Goal: Information Seeking & Learning: Learn about a topic

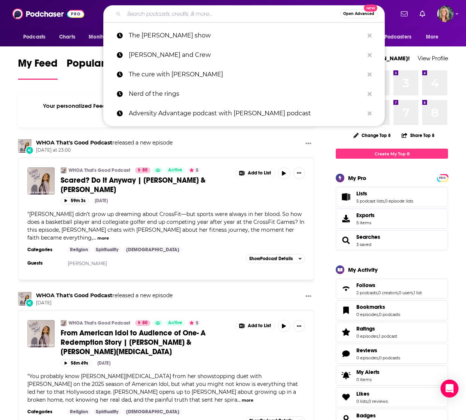
click at [183, 16] on input "Search podcasts, credits, & more..." at bounding box center [232, 14] width 216 height 12
paste input "SiriusXM Satellite Radio"
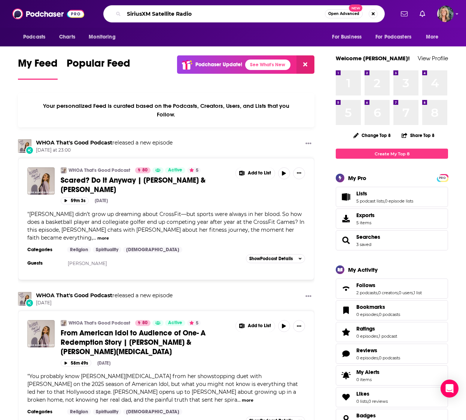
type input "SiriusXM Satellite Radio"
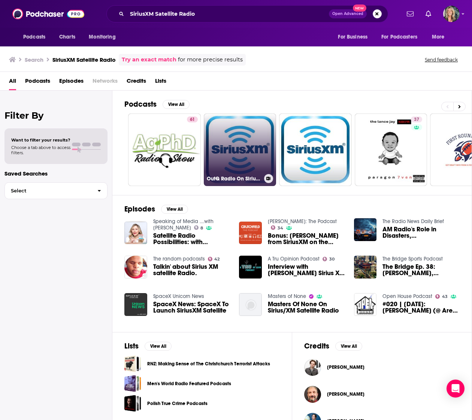
click at [240, 149] on link "OutQ Radio On SiriusXM" at bounding box center [240, 150] width 73 height 73
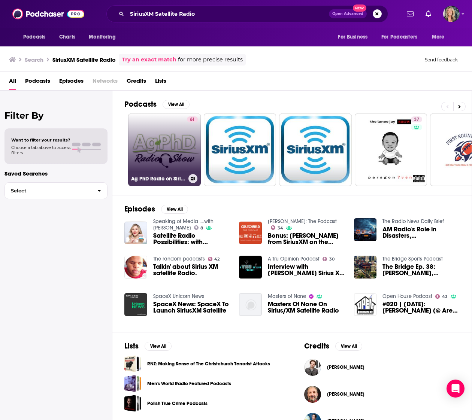
click at [168, 154] on link "61 Ag PhD Radio on SiriusXM 147" at bounding box center [164, 150] width 73 height 73
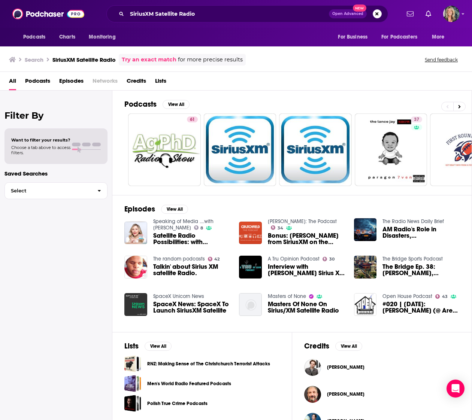
click at [94, 268] on div "Filter By Want to filter your results? Choose a tab above to access filters. Sa…" at bounding box center [56, 301] width 112 height 420
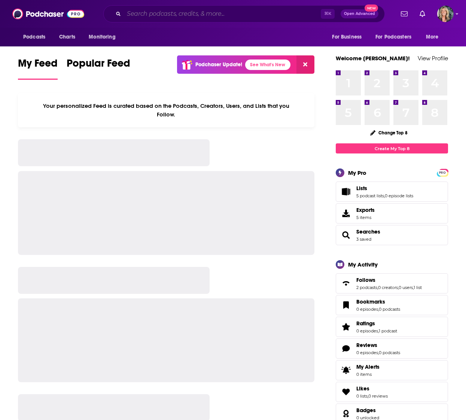
click at [138, 13] on input "Search podcasts, credits, & more..." at bounding box center [222, 14] width 197 height 12
click at [135, 15] on input "Search podcasts, credits, & more..." at bounding box center [222, 14] width 197 height 12
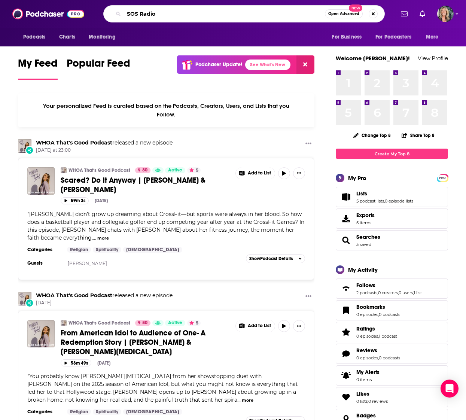
type input "SOS Radio"
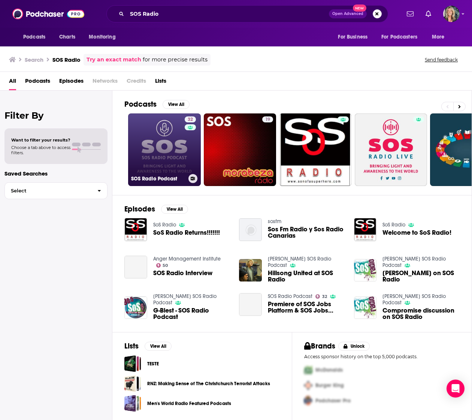
click at [167, 151] on link "32 SOS Radio Podcast" at bounding box center [164, 150] width 73 height 73
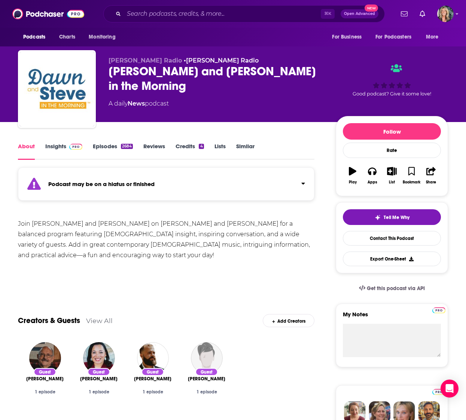
click at [58, 146] on link "Insights" at bounding box center [63, 151] width 37 height 17
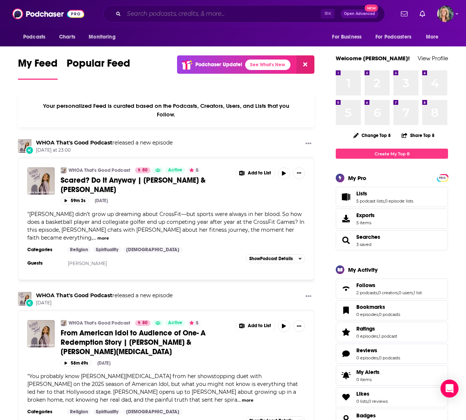
click at [161, 13] on input "Search podcasts, credits, & more..." at bounding box center [222, 14] width 197 height 12
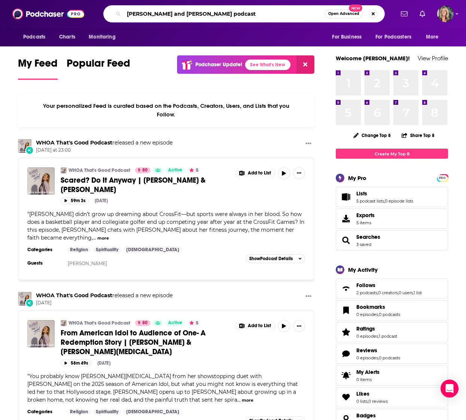
type input "[PERSON_NAME] and [PERSON_NAME] podcast"
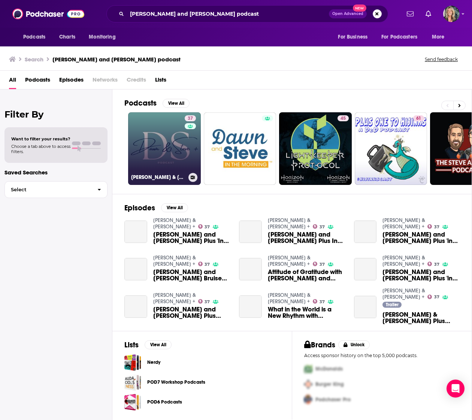
click at [175, 142] on link "37 Dawn & Steve +" at bounding box center [164, 148] width 73 height 73
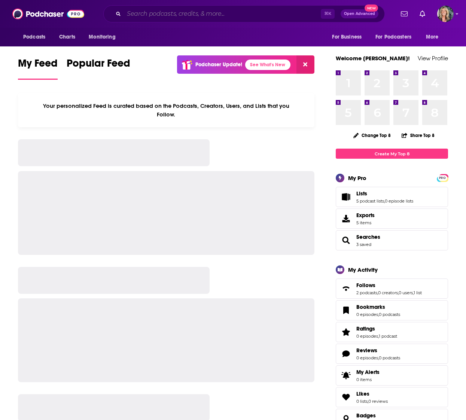
click at [138, 13] on input "Search podcasts, credits, & more..." at bounding box center [222, 14] width 197 height 12
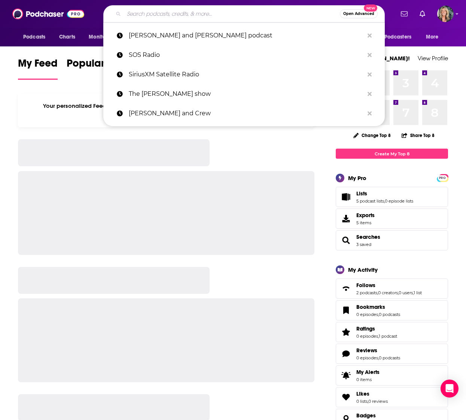
type input "Q"
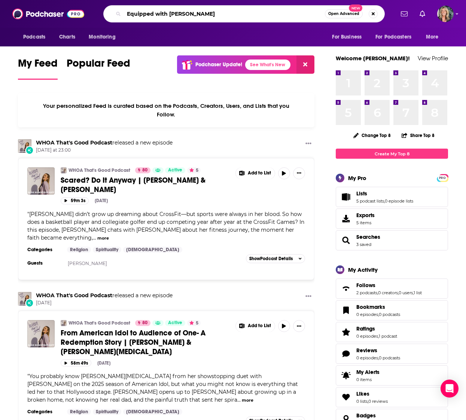
type input "Equipped with [PERSON_NAME]"
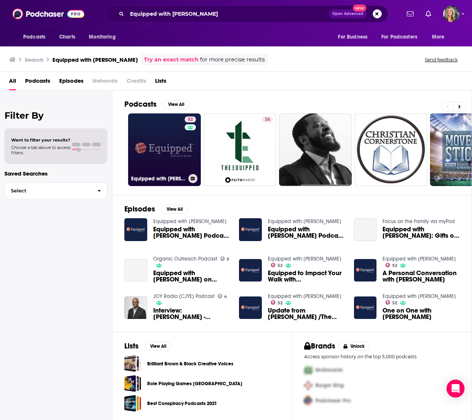
click at [168, 149] on link "52 Equipped with Chris Brooks" at bounding box center [164, 150] width 73 height 73
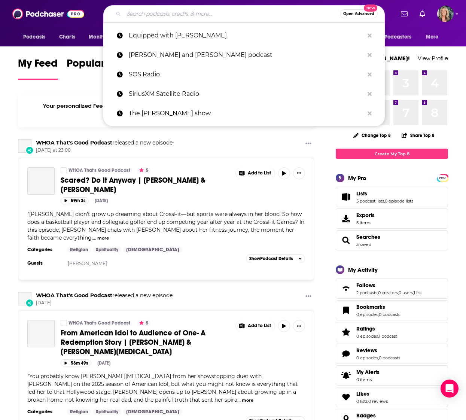
click at [142, 15] on input "Search podcasts, credits, & more..." at bounding box center [232, 14] width 216 height 12
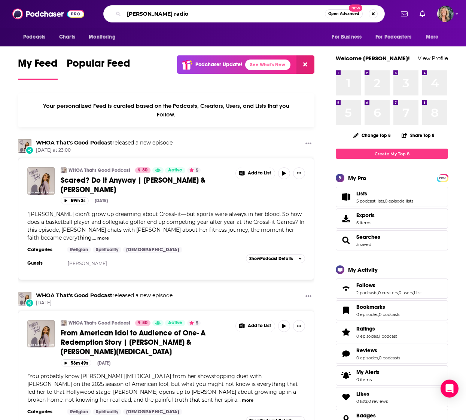
type input "[PERSON_NAME] radio"
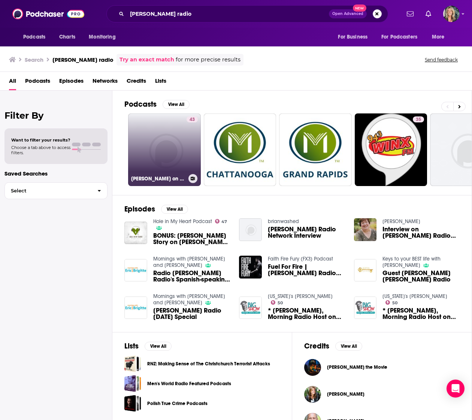
click at [163, 152] on link "43 [PERSON_NAME] on [PERSON_NAME] Radio" at bounding box center [164, 150] width 73 height 73
